Goal: Book appointment/travel/reservation

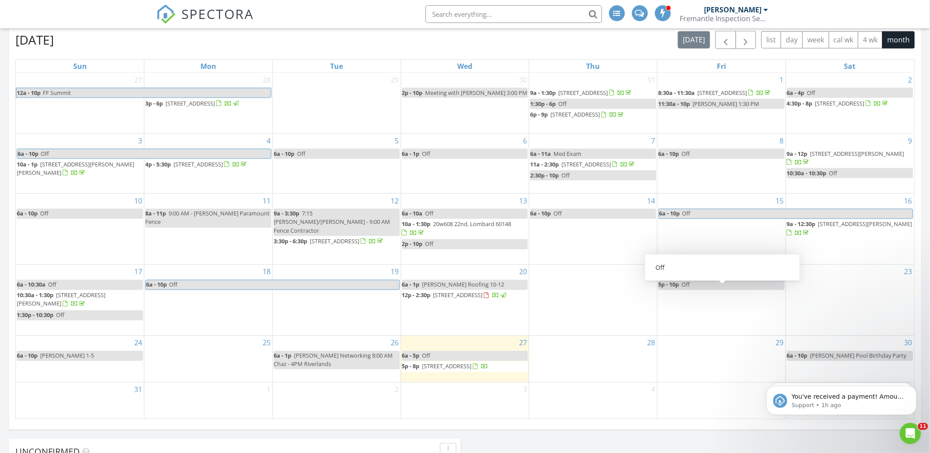
scroll to position [343, 0]
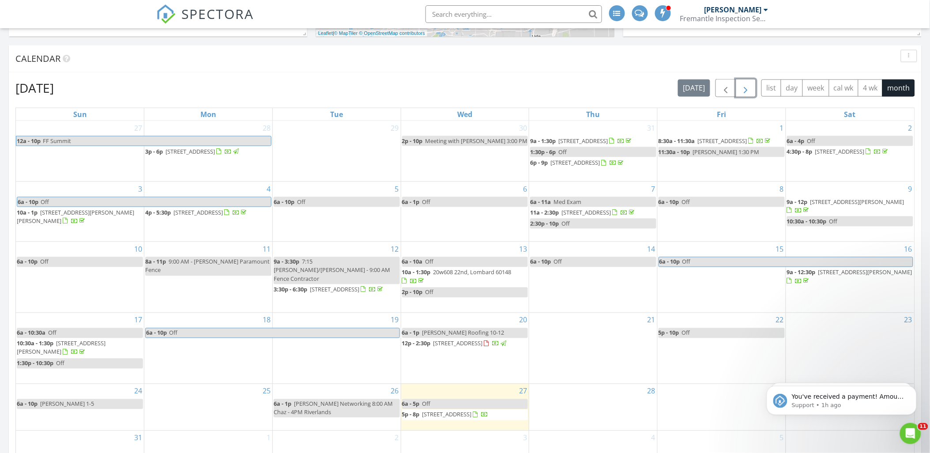
click at [753, 91] on button "button" at bounding box center [746, 88] width 21 height 18
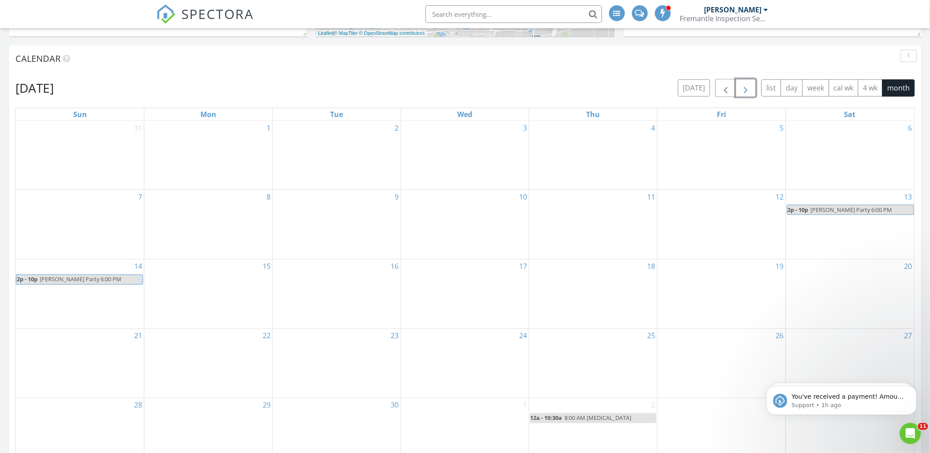
click at [509, 234] on div "10" at bounding box center [465, 224] width 128 height 69
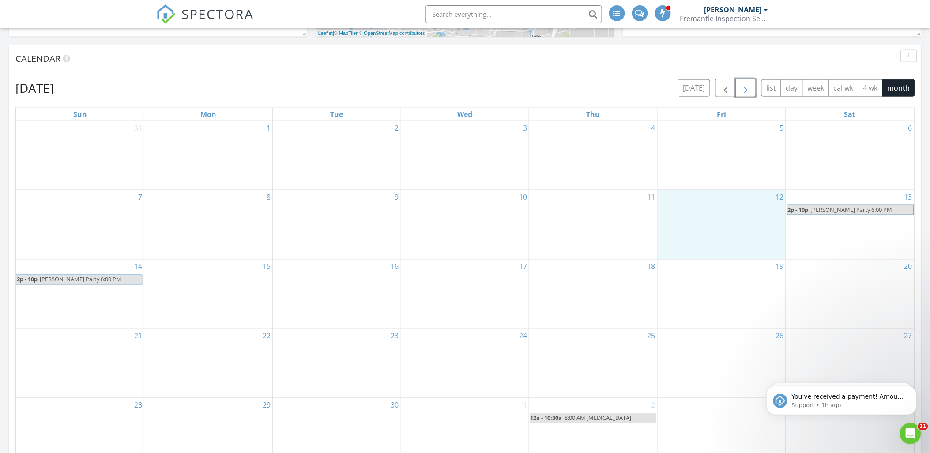
click at [690, 221] on div "12" at bounding box center [722, 224] width 128 height 69
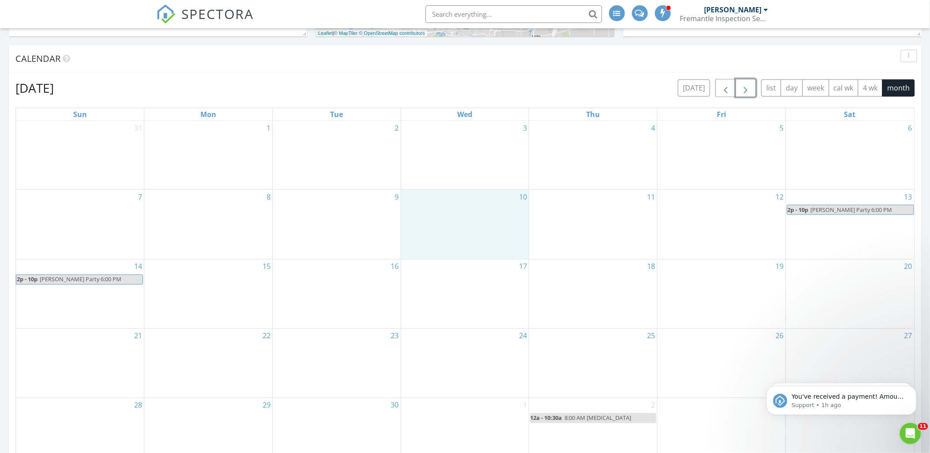
click at [479, 219] on div "10" at bounding box center [465, 224] width 128 height 69
click at [472, 199] on link "Event" at bounding box center [464, 196] width 45 height 14
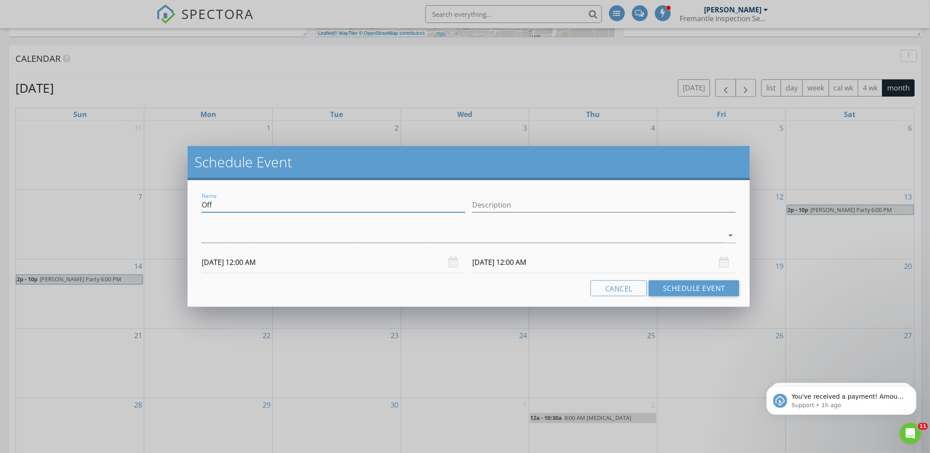
click at [231, 207] on input "Off" at bounding box center [334, 205] width 264 height 15
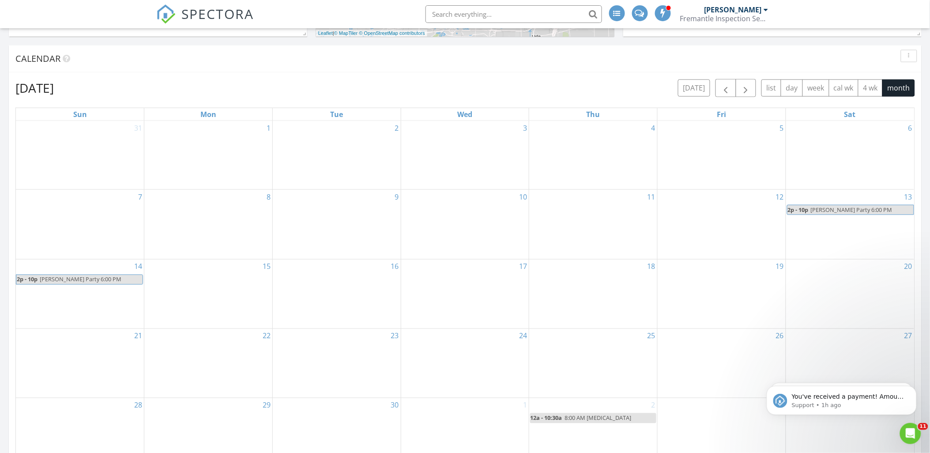
click at [285, 86] on div at bounding box center [465, 226] width 930 height 453
click at [456, 221] on div "10" at bounding box center [465, 224] width 128 height 69
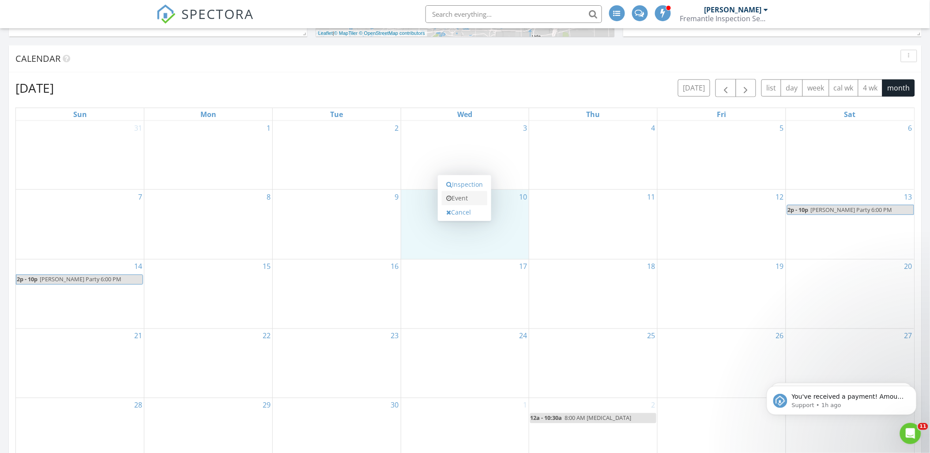
click at [468, 203] on link "Event" at bounding box center [464, 198] width 45 height 14
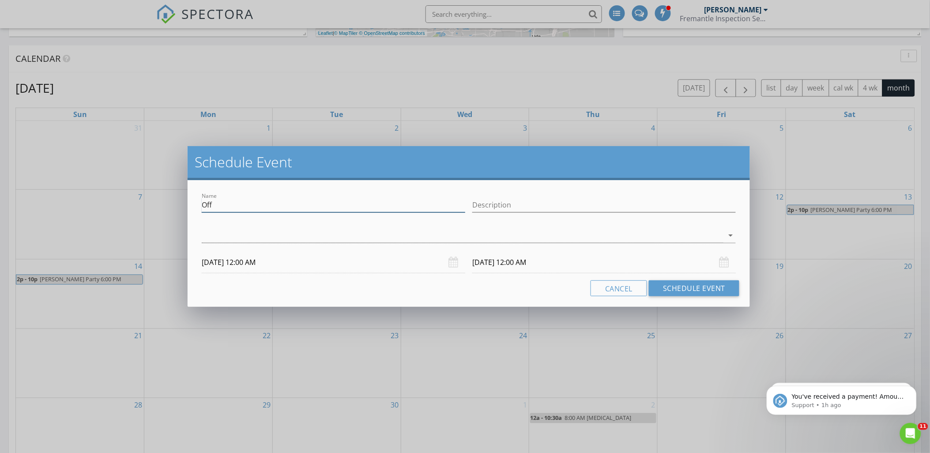
click at [286, 200] on input "Off" at bounding box center [334, 205] width 264 height 15
type input "Fence Installation"
click at [423, 230] on div at bounding box center [463, 235] width 522 height 15
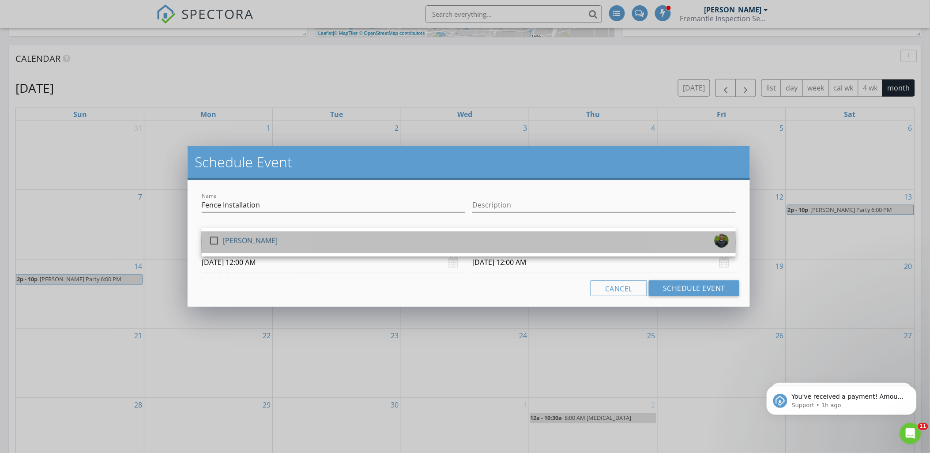
click at [415, 238] on div "check_box_outline_blank [PERSON_NAME]" at bounding box center [469, 243] width 520 height 18
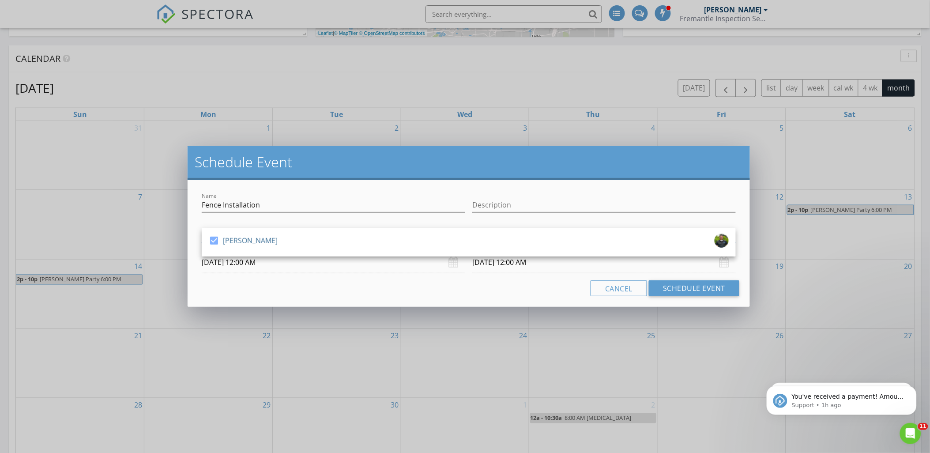
click at [426, 263] on input "[DATE] 12:00 AM" at bounding box center [334, 263] width 264 height 22
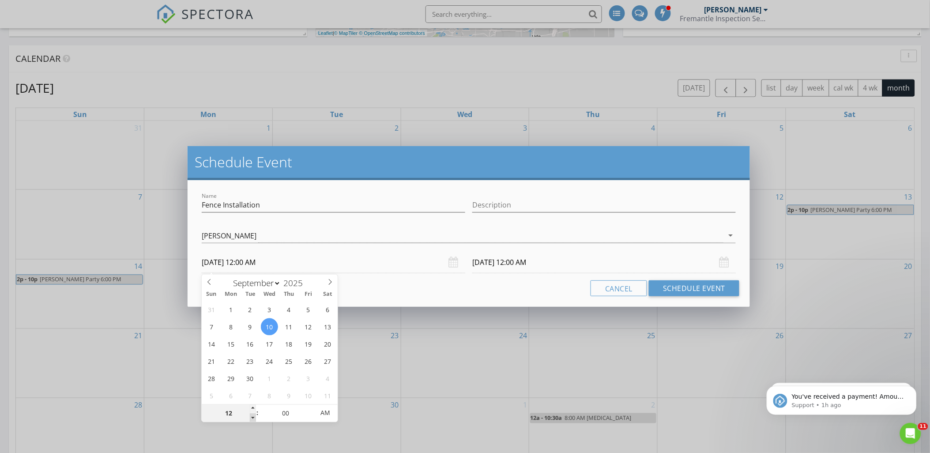
type input "11"
type input "[DATE] 11:00 PM"
click at [252, 418] on span at bounding box center [253, 418] width 6 height 9
type input "10"
type input "[DATE] 10:00 PM"
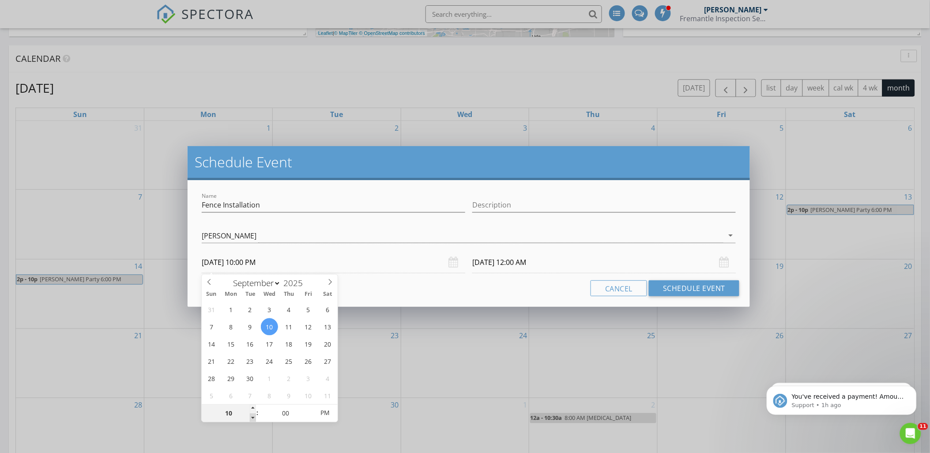
click at [252, 418] on span at bounding box center [253, 418] width 6 height 9
type input "09"
type input "[DATE] 9:00 PM"
click at [252, 418] on span at bounding box center [253, 418] width 6 height 9
type input "08"
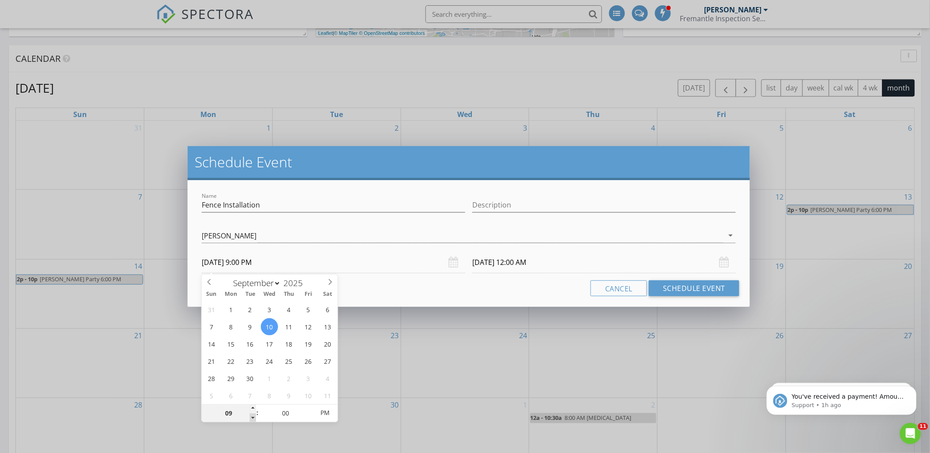
type input "[DATE] 8:00 PM"
click at [252, 418] on span at bounding box center [253, 418] width 6 height 9
type input "[DATE] 8:00 PM"
type input "07"
type input "[DATE] 7:00 PM"
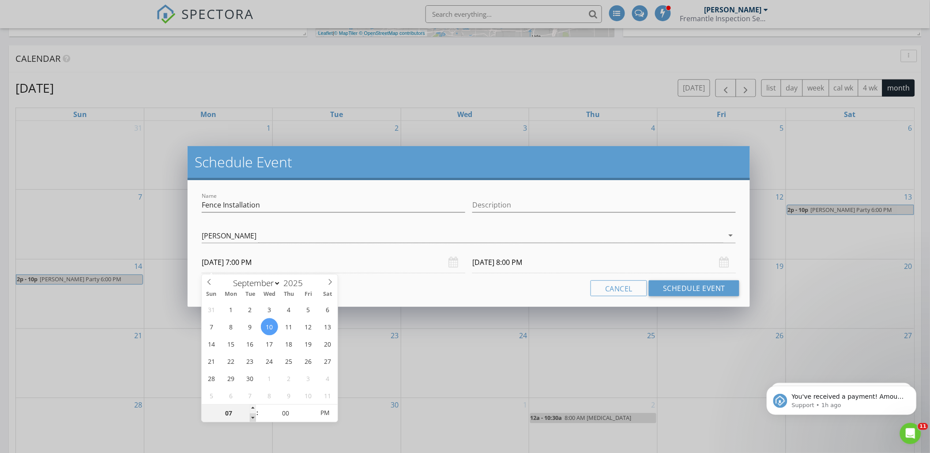
click at [252, 418] on span at bounding box center [253, 418] width 6 height 9
type input "[DATE] 7:00 PM"
type input "06"
type input "[DATE] 6:00 PM"
click at [252, 418] on span at bounding box center [253, 418] width 6 height 9
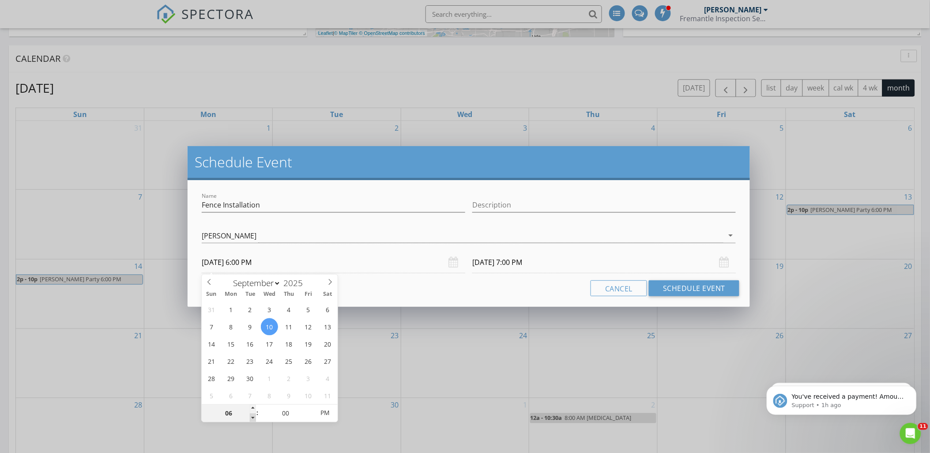
type input "[DATE] 6:00 PM"
type input "[DATE] 6:00 AM"
click at [324, 411] on span "PM" at bounding box center [325, 413] width 24 height 18
click at [554, 261] on input "[DATE] 6:00 AM" at bounding box center [604, 263] width 264 height 22
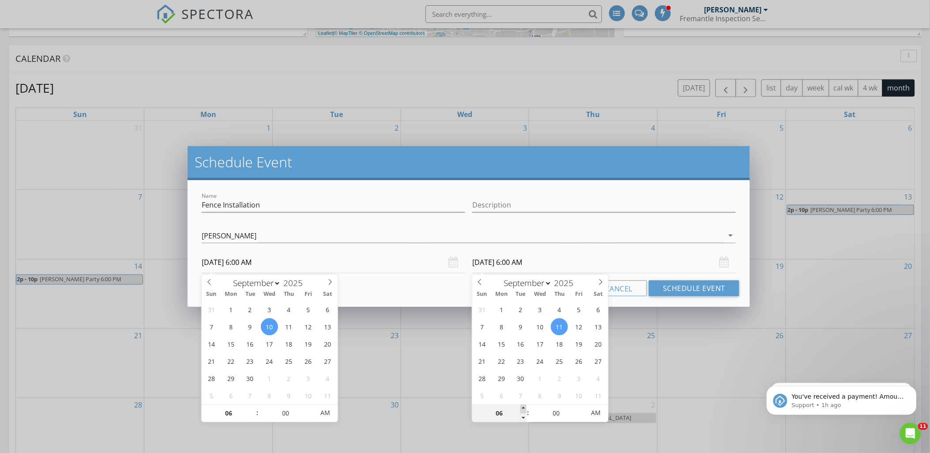
type input "07"
type input "[DATE] 7:00 AM"
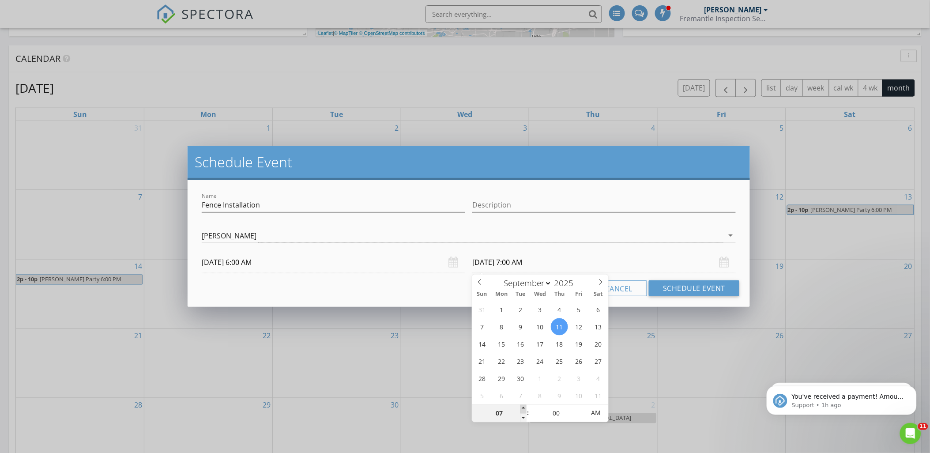
click at [522, 408] on span at bounding box center [524, 409] width 6 height 9
type input "08"
type input "[DATE] 8:00 AM"
click at [522, 408] on span at bounding box center [524, 409] width 6 height 9
type input "09"
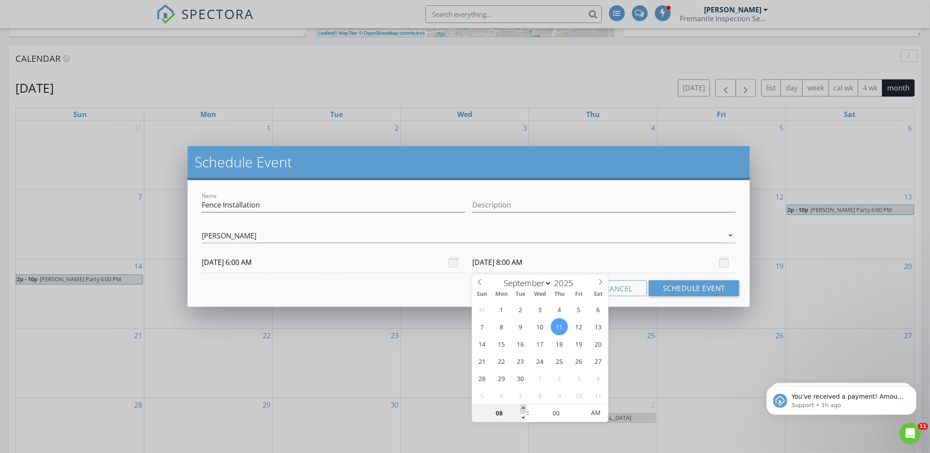
type input "[DATE] 9:00 AM"
click at [522, 408] on span at bounding box center [524, 409] width 6 height 9
type input "10"
type input "[DATE] 10:00 AM"
click at [522, 408] on span at bounding box center [524, 409] width 6 height 9
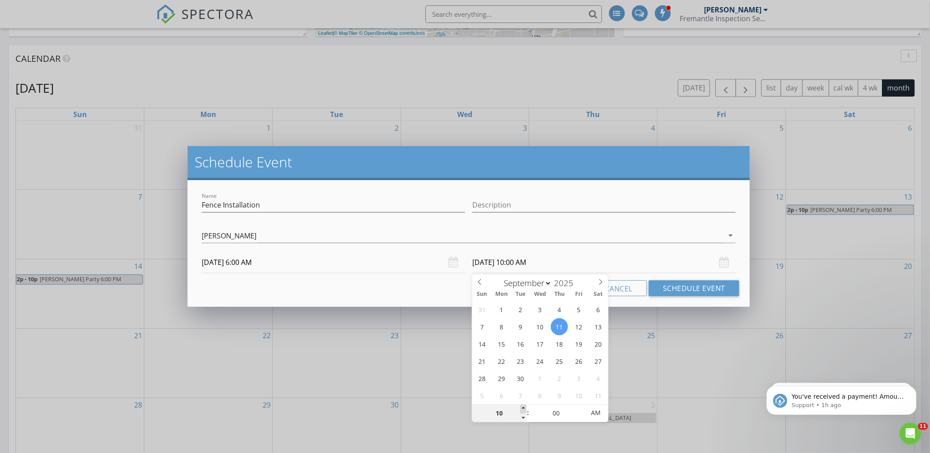
type input "11"
type input "[DATE] 11:00 AM"
click at [522, 408] on span at bounding box center [524, 409] width 6 height 9
type input "12"
type input "[DATE] 12:00 PM"
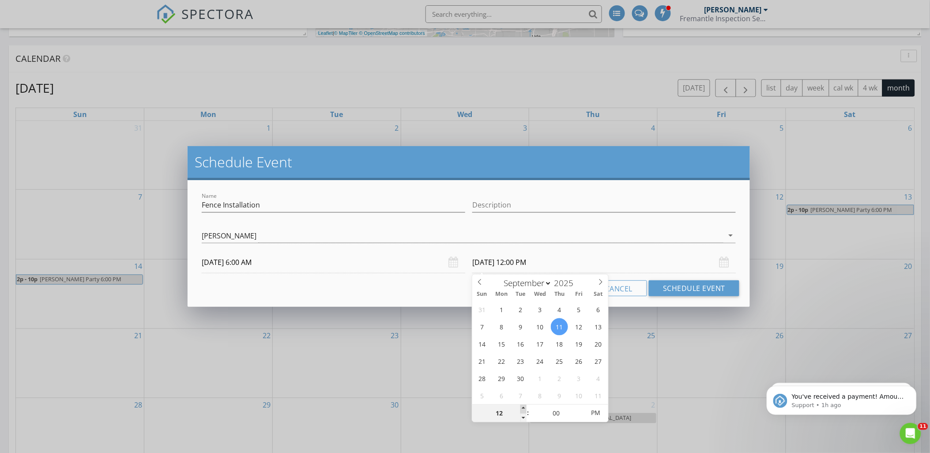
click at [522, 408] on span at bounding box center [524, 409] width 6 height 9
type input "01"
type input "[DATE] 1:00 PM"
click at [522, 408] on span at bounding box center [524, 409] width 6 height 9
click at [698, 284] on button "Schedule Event" at bounding box center [694, 288] width 91 height 16
